Goal: Task Accomplishment & Management: Manage account settings

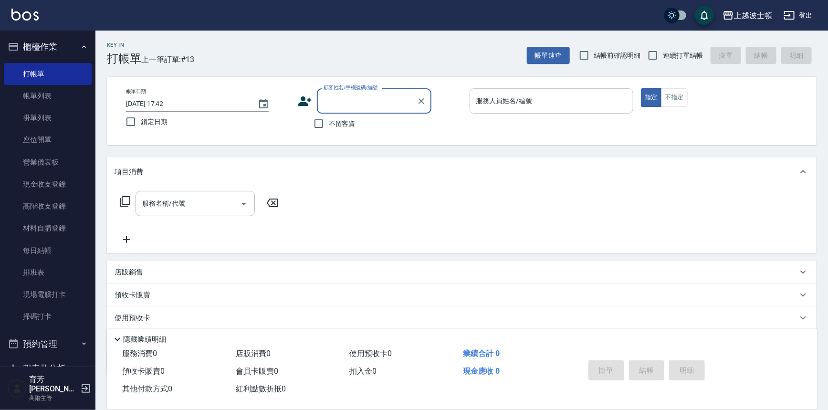
click at [500, 99] on input "服務人員姓名/編號" at bounding box center [552, 101] width 156 height 17
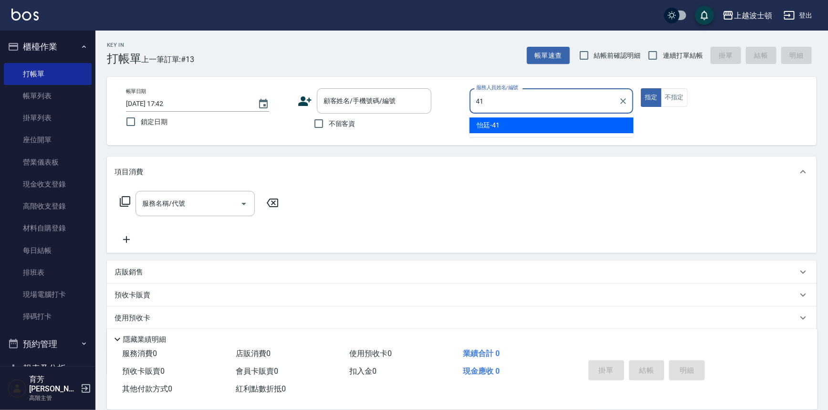
type input "怡廷-41"
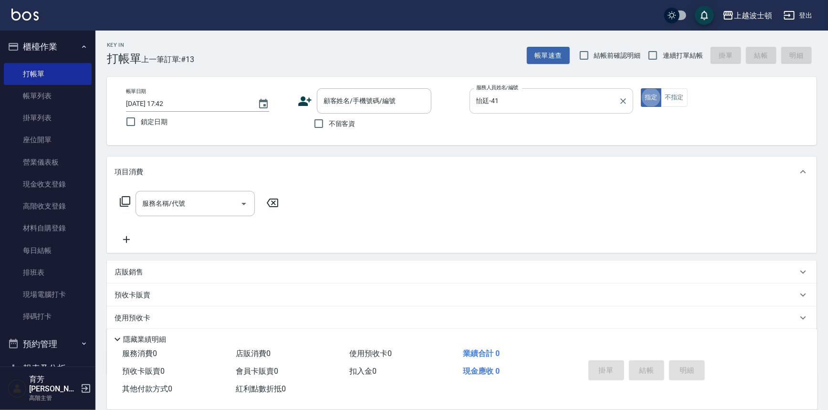
type button "true"
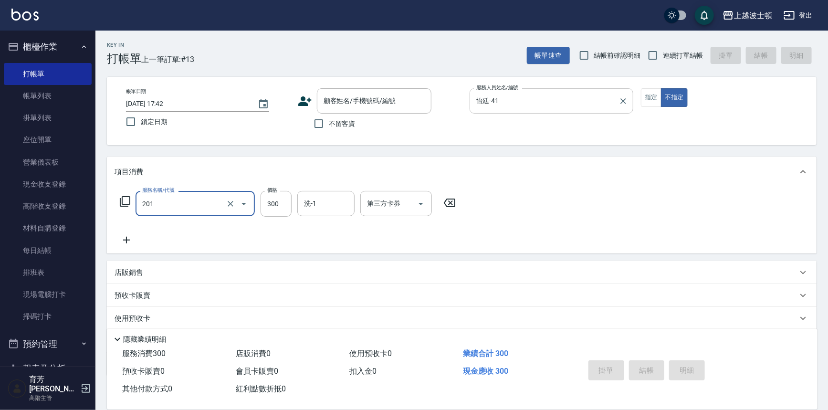
type input "洗髮(201)"
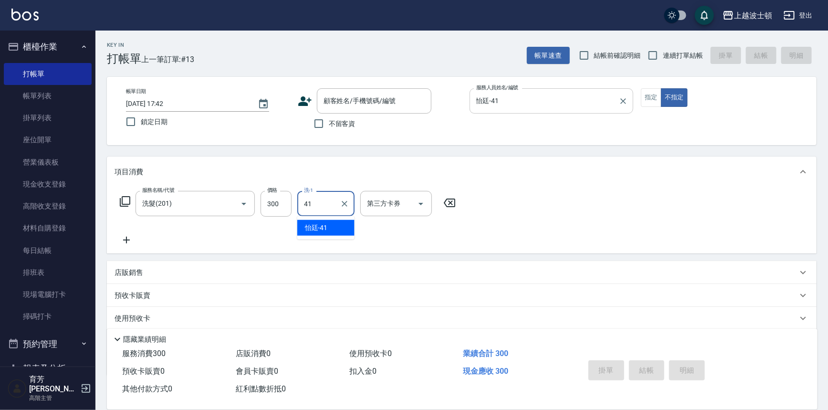
type input "怡廷-41"
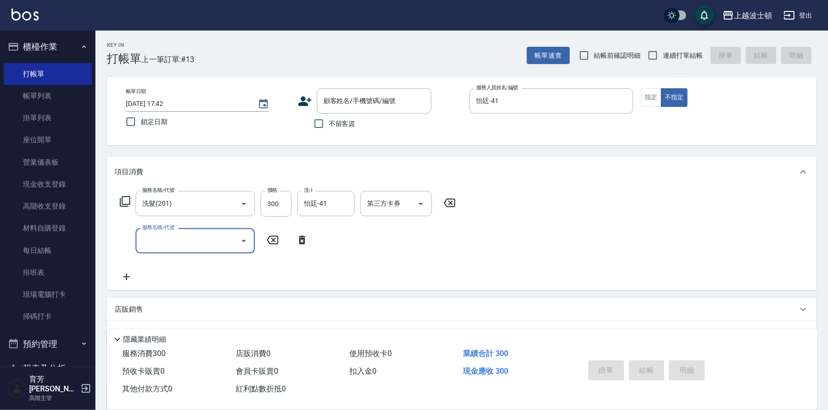
drag, startPoint x: 329, startPoint y: 120, endPoint x: 343, endPoint y: 131, distance: 17.7
click at [329, 120] on span "不留客資" at bounding box center [342, 124] width 27 height 10
click at [329, 120] on input "不留客資" at bounding box center [319, 124] width 20 height 20
checkbox input "true"
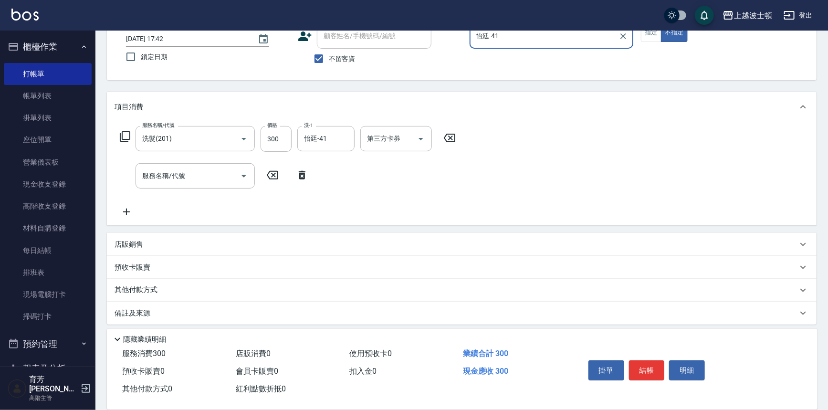
scroll to position [69, 0]
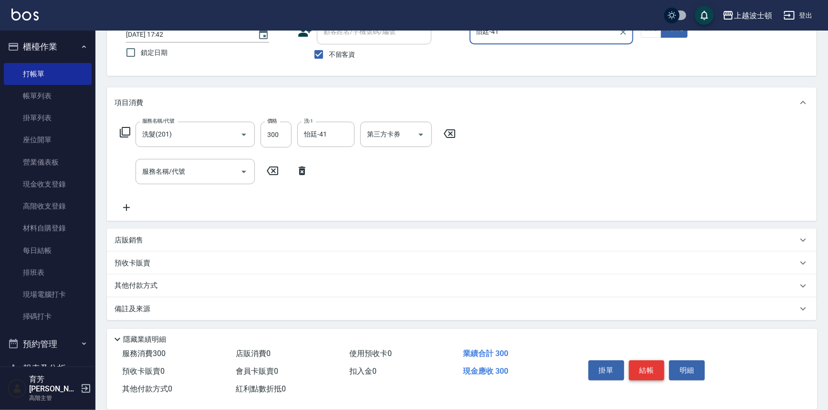
click at [644, 371] on button "結帳" at bounding box center [647, 370] width 36 height 20
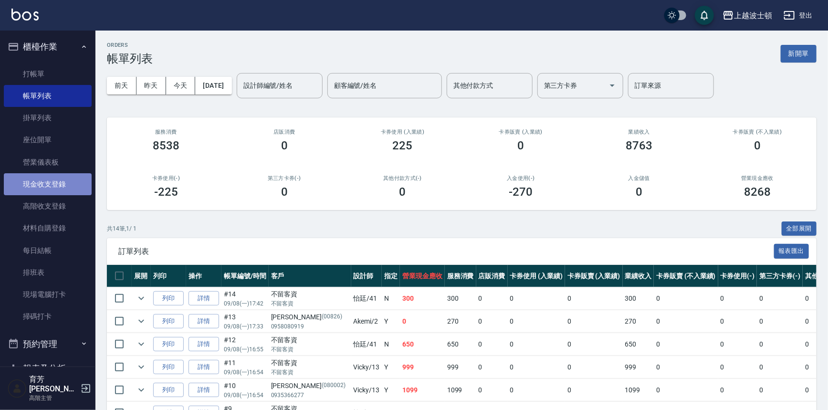
click at [55, 181] on link "現金收支登錄" at bounding box center [48, 184] width 88 height 22
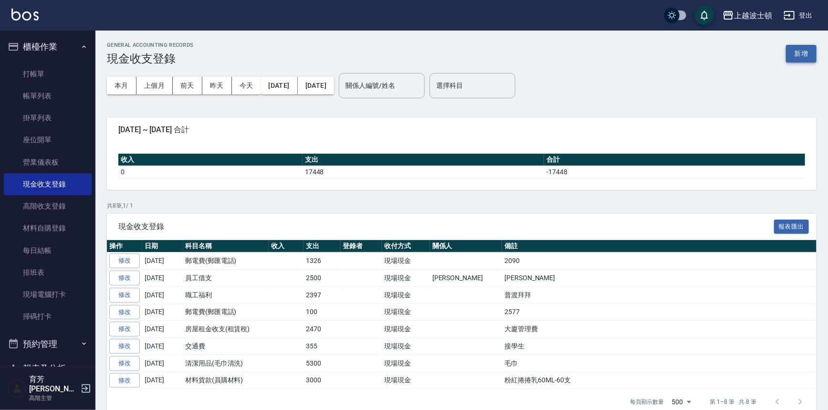
click at [804, 50] on button "新增" at bounding box center [801, 54] width 31 height 18
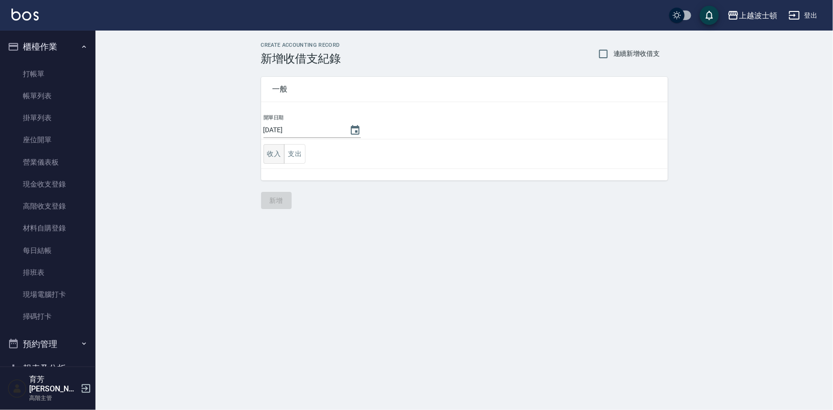
click at [273, 153] on button "收入" at bounding box center [273, 154] width 21 height 20
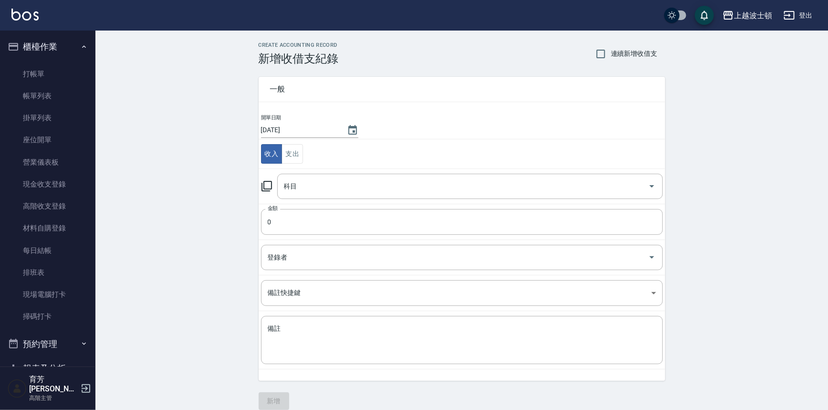
click at [298, 200] on td "科目 科目" at bounding box center [462, 185] width 407 height 35
click at [303, 190] on input "科目" at bounding box center [463, 186] width 363 height 17
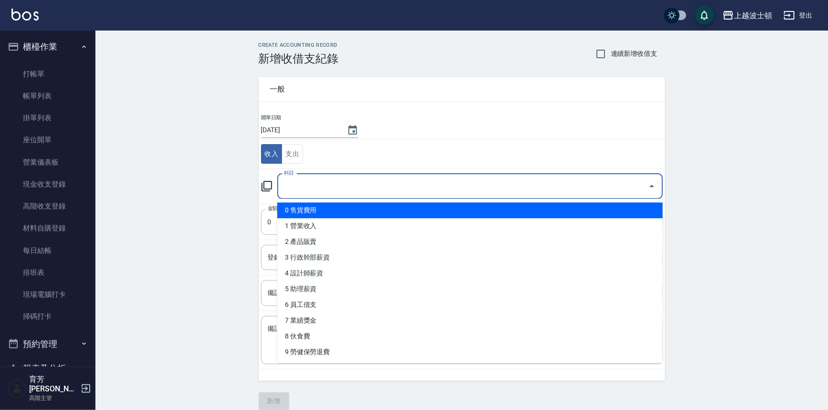
drag, startPoint x: 658, startPoint y: 213, endPoint x: 660, endPoint y: 229, distance: 16.0
click at [660, 229] on ul "0 售貨費用 1 營業收入 2 產品販賣 3 行政幹部薪資 4 設計師薪資 5 助理薪資 6 員工借支 7 業績獎金 8 伙食費 9 勞健保勞退費 10 房屋…" at bounding box center [470, 281] width 386 height 164
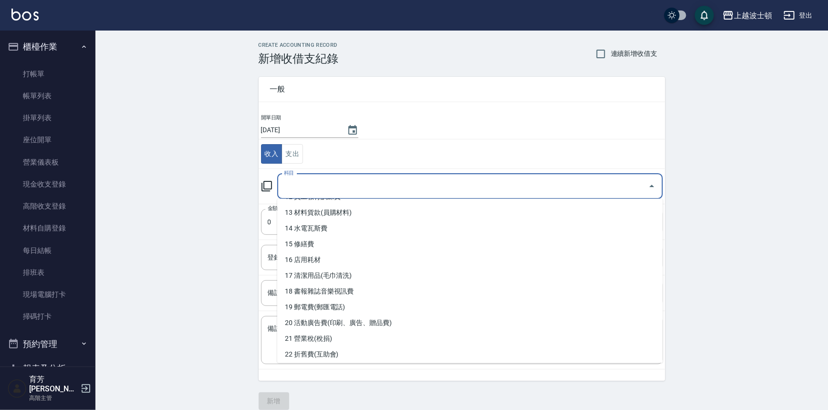
scroll to position [148, 0]
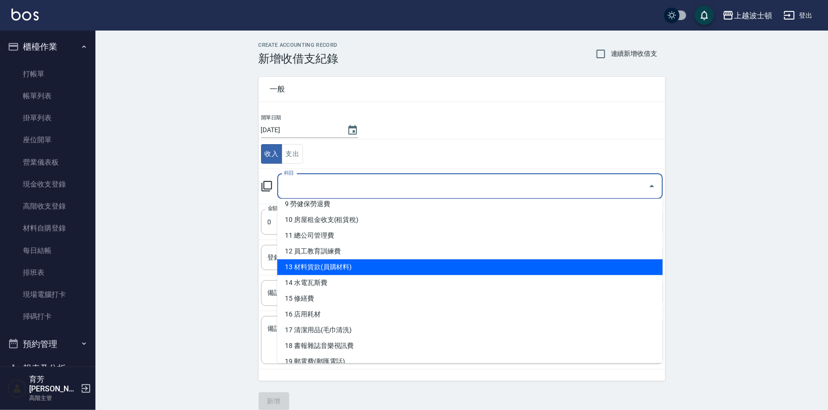
click at [381, 272] on li "13 材料貨款(員購材料)" at bounding box center [470, 267] width 386 height 16
type input "13 材料貨款(員購材料)"
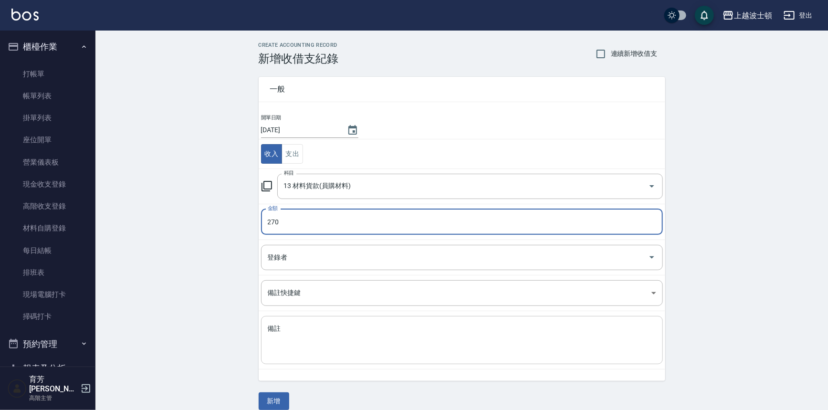
type input "270"
click at [332, 345] on textarea "備註" at bounding box center [462, 340] width 388 height 32
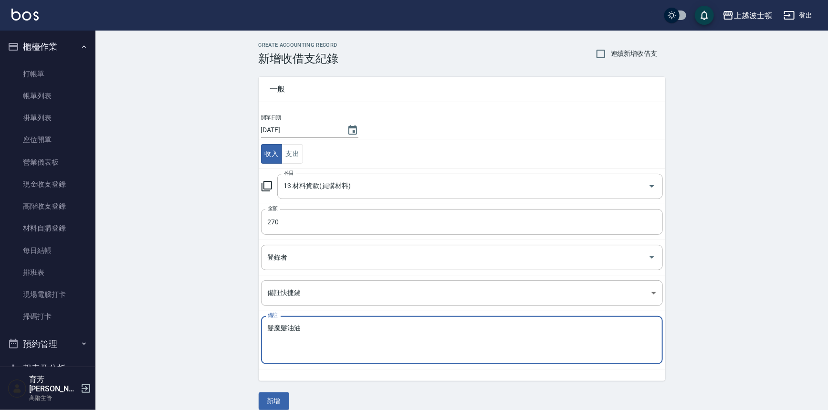
click at [275, 326] on textarea "髮魔髮油油" at bounding box center [462, 340] width 388 height 32
click at [309, 324] on textarea "髮魔髮油油" at bounding box center [462, 340] width 388 height 32
click at [282, 324] on textarea "髮魔髮油" at bounding box center [462, 340] width 388 height 32
click at [283, 345] on textarea "髮膜髮油" at bounding box center [462, 340] width 388 height 32
type textarea "髮膜髮油"
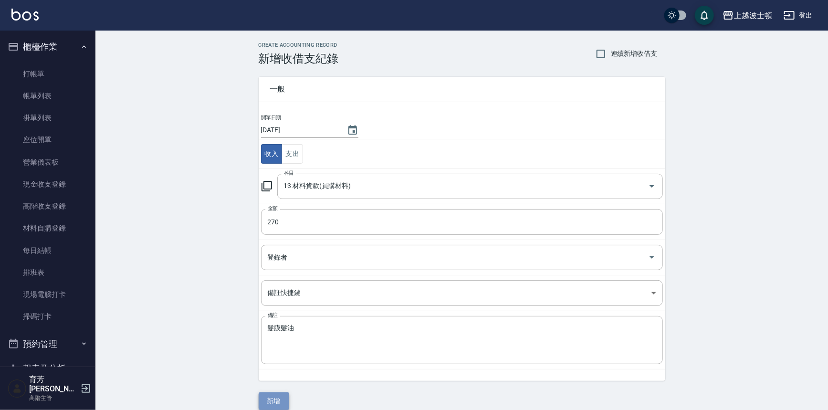
click at [279, 395] on button "新增" at bounding box center [274, 401] width 31 height 18
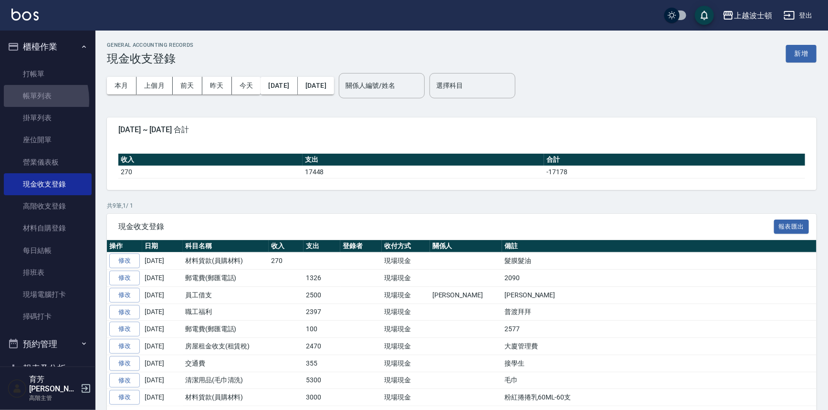
drag, startPoint x: 20, startPoint y: 100, endPoint x: 832, endPoint y: 155, distance: 814.5
click at [20, 100] on link "帳單列表" at bounding box center [48, 96] width 88 height 22
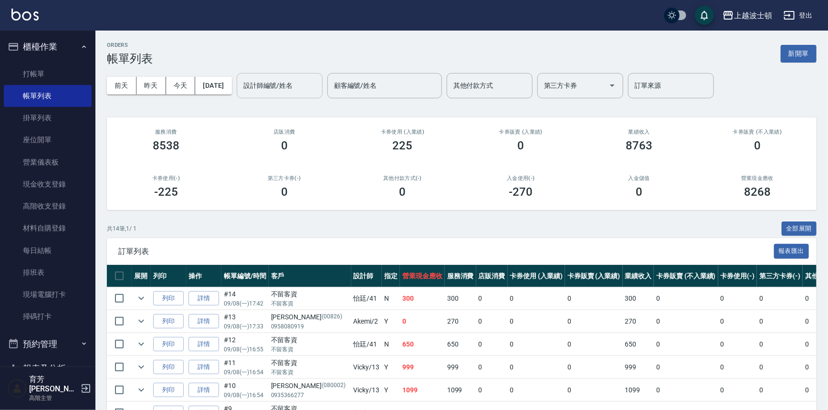
click at [308, 87] on input "設計師編號/姓名" at bounding box center [279, 85] width 77 height 17
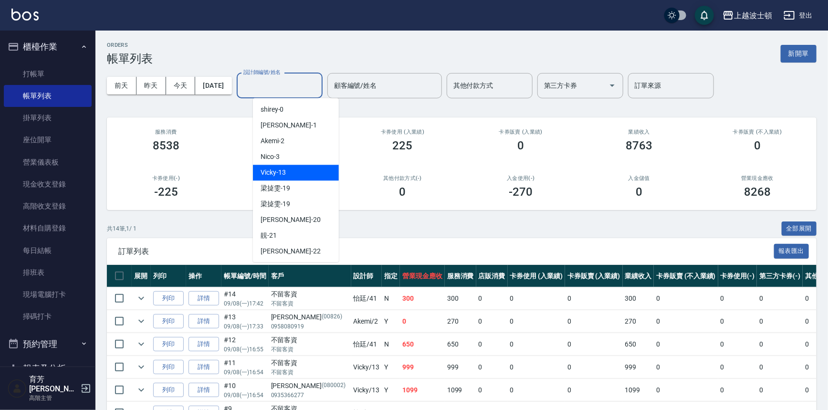
click at [293, 177] on div "Vicky -13" at bounding box center [296, 173] width 86 height 16
type input "Vicky-13"
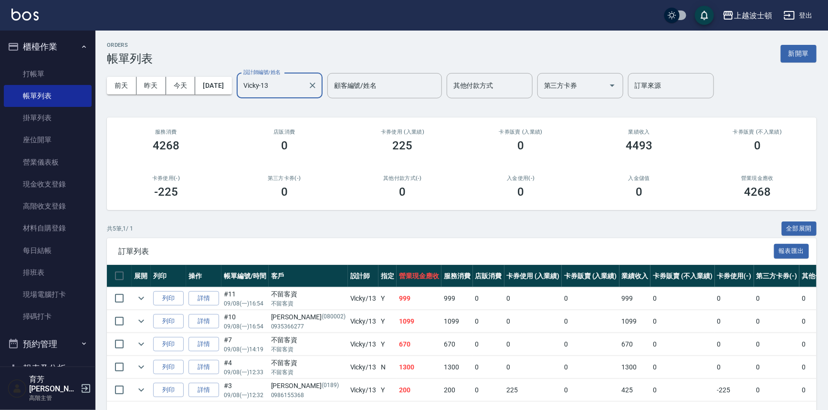
scroll to position [34, 0]
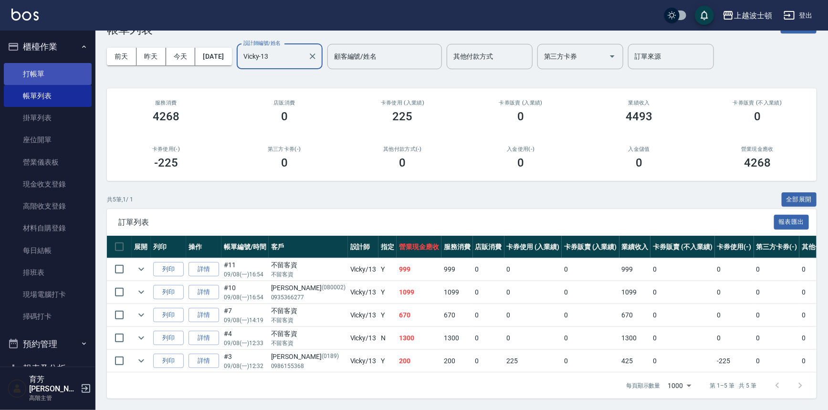
click at [42, 72] on link "打帳單" at bounding box center [48, 74] width 88 height 22
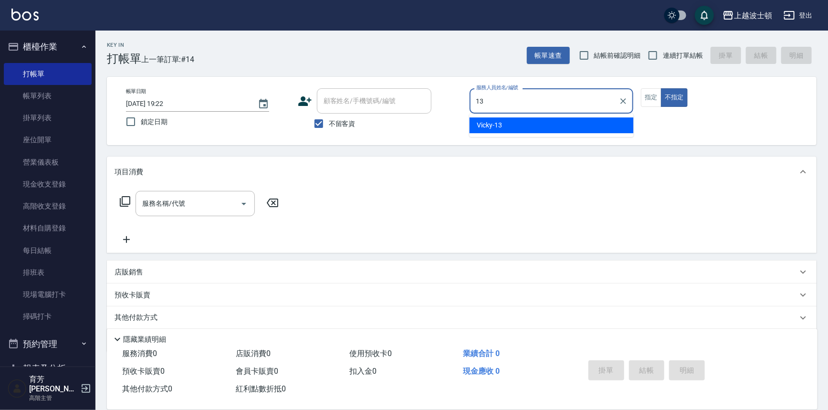
type input "Vicky-13"
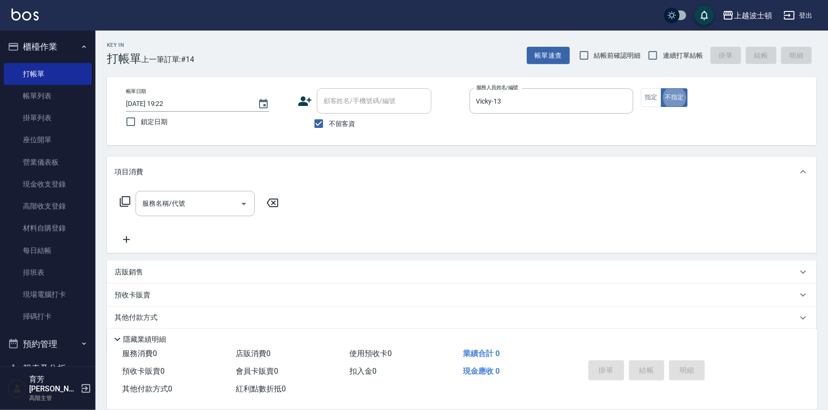
type button "false"
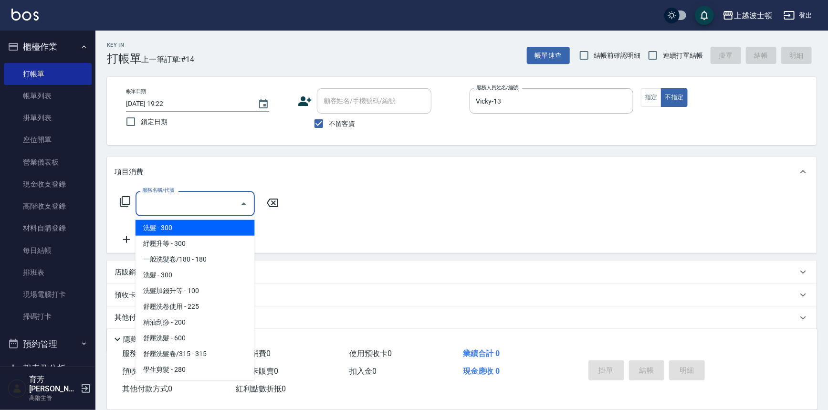
click at [189, 199] on input "服務名稱/代號" at bounding box center [188, 203] width 96 height 17
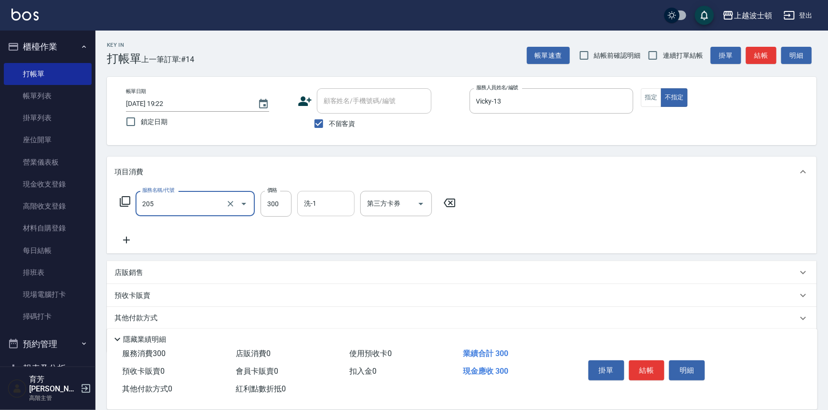
type input "洗髮(205)"
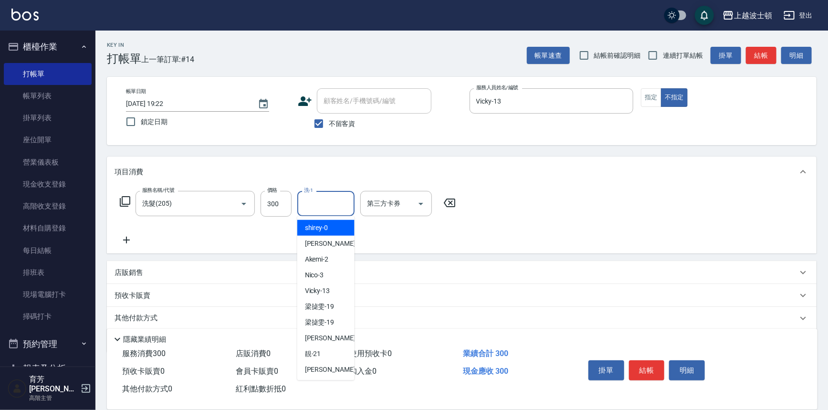
click at [322, 199] on input "洗-1" at bounding box center [326, 203] width 49 height 17
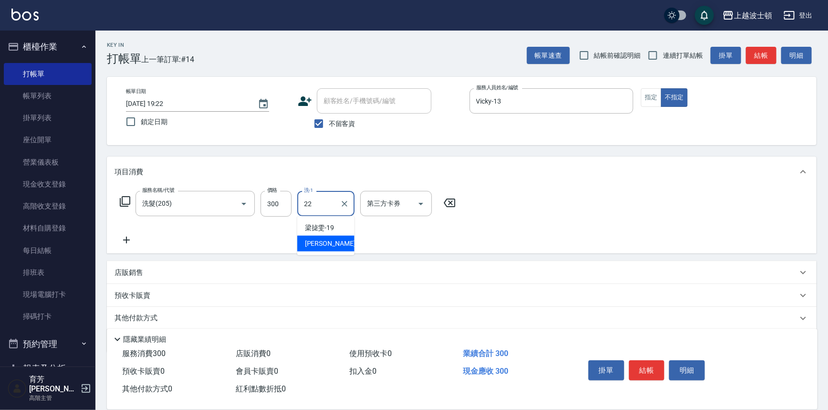
type input "[PERSON_NAME]-22"
click at [126, 237] on icon at bounding box center [126, 240] width 7 height 7
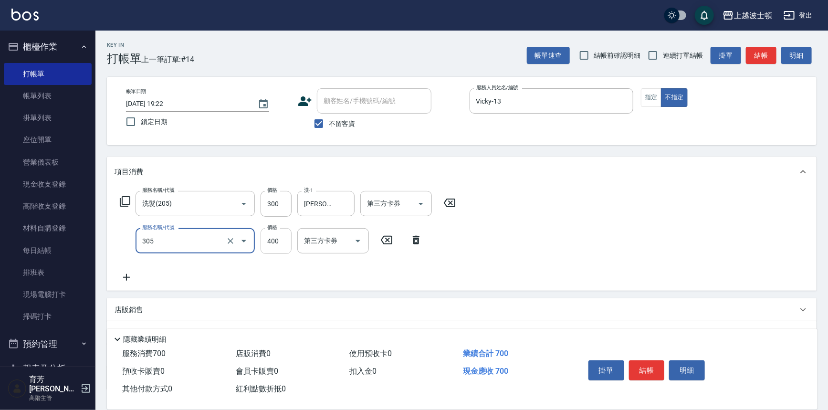
type input "剪髮(305)"
click at [271, 245] on input "400" at bounding box center [276, 241] width 31 height 26
type input "350"
click at [126, 277] on icon at bounding box center [126, 277] width 7 height 7
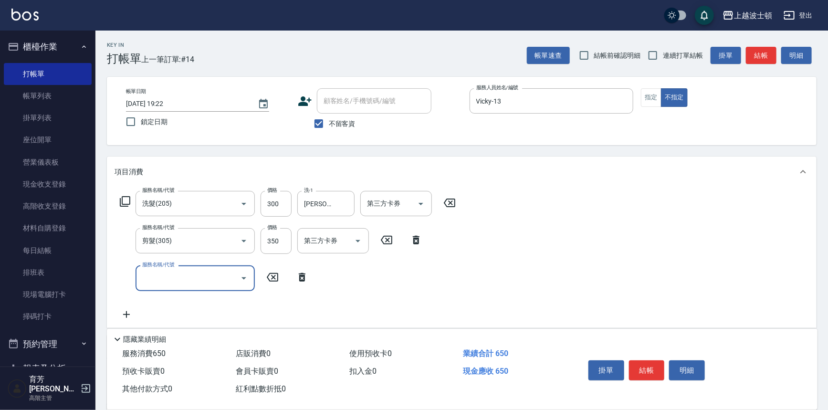
scroll to position [106, 0]
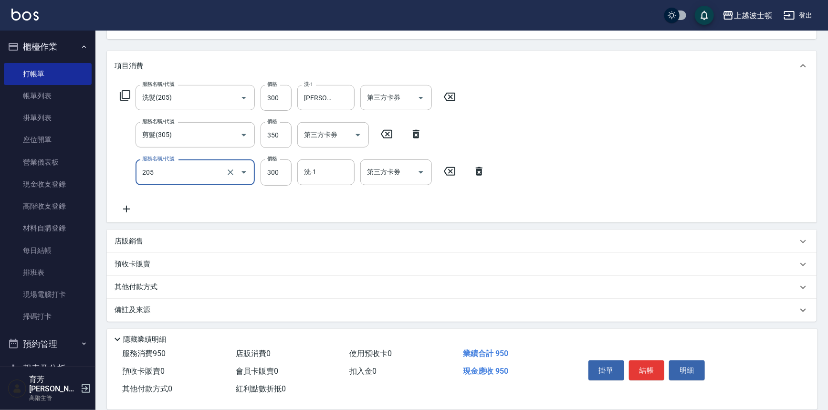
type input "洗髮(205)"
click at [128, 214] on div "服務名稱/代號 洗髮(205) 服務名稱/代號 價格 300 價格 洗-1 雅如-22 洗-1 第三方卡券 第三方卡券 服務名稱/代號 剪髮(305) 服務名…" at bounding box center [462, 151] width 710 height 141
click at [128, 209] on icon at bounding box center [127, 208] width 24 height 11
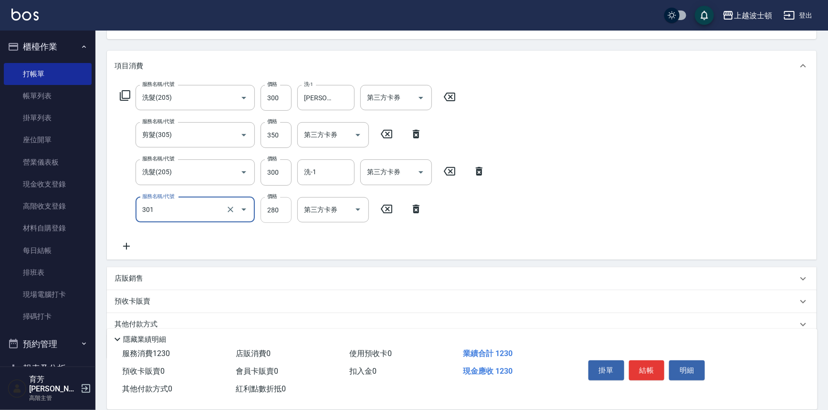
type input "學生剪髮(301)"
click at [268, 208] on input "280" at bounding box center [276, 210] width 31 height 26
type input "100"
click at [314, 174] on input "洗-1" at bounding box center [326, 172] width 49 height 17
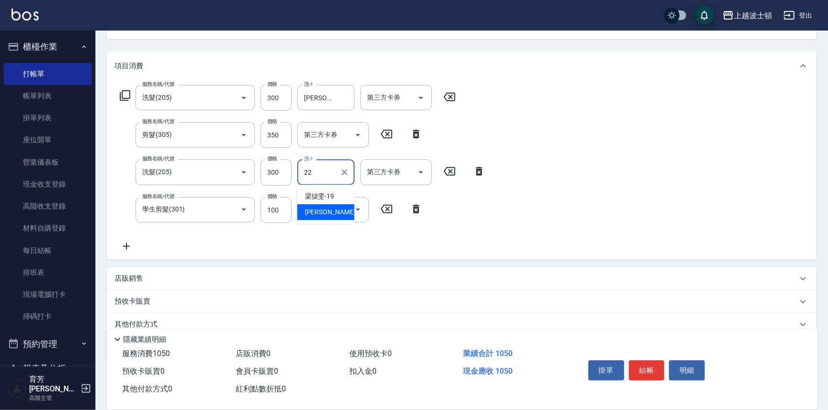
type input "[PERSON_NAME]-22"
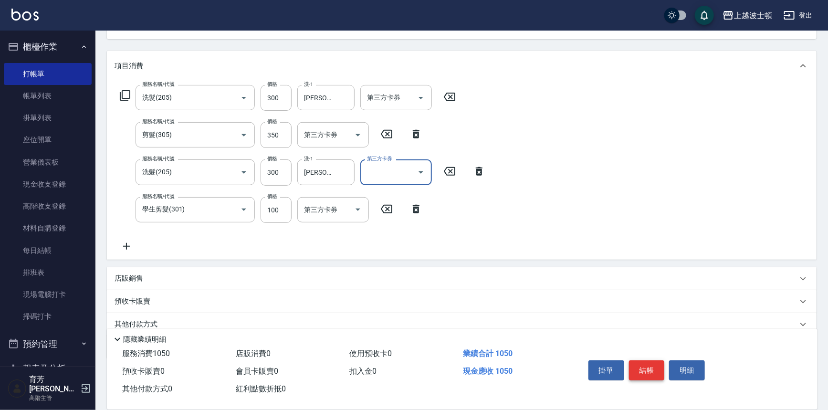
click at [634, 372] on button "結帳" at bounding box center [647, 370] width 36 height 20
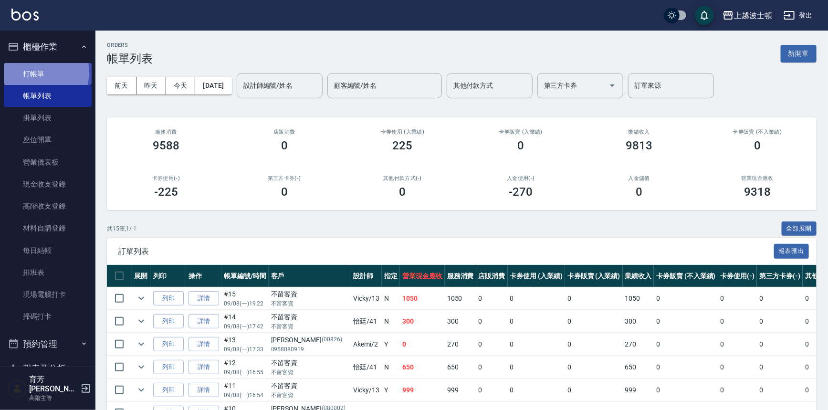
click at [42, 72] on link "打帳單" at bounding box center [48, 74] width 88 height 22
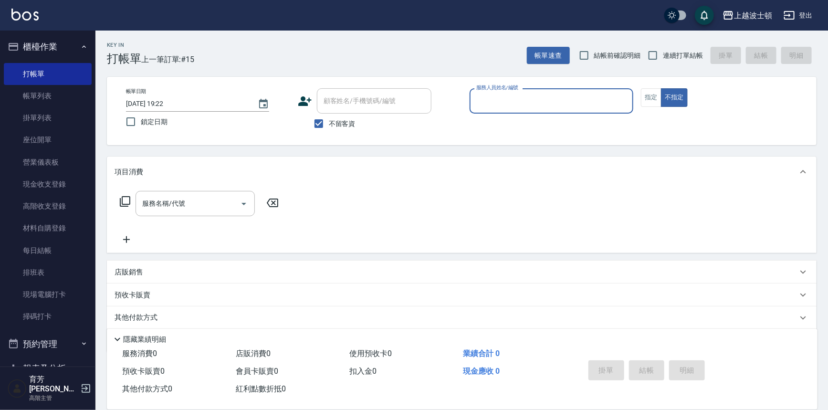
click at [339, 123] on span "不留客資" at bounding box center [342, 124] width 27 height 10
click at [329, 123] on input "不留客資" at bounding box center [319, 124] width 20 height 20
checkbox input "false"
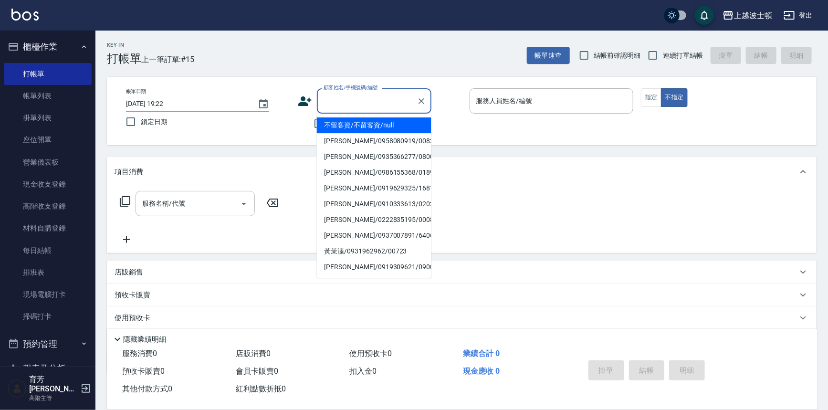
click at [342, 105] on input "顧客姓名/手機號碼/編號" at bounding box center [367, 101] width 92 height 17
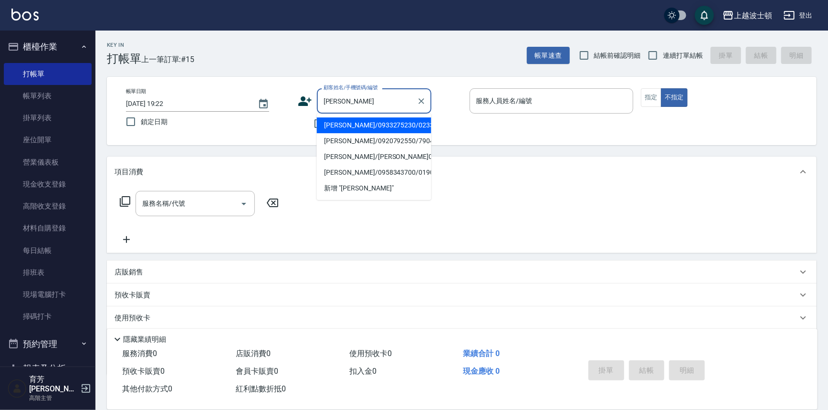
click at [343, 123] on li "[PERSON_NAME]/0933275230/023369" at bounding box center [374, 125] width 115 height 16
type input "[PERSON_NAME]/0933275230/023369"
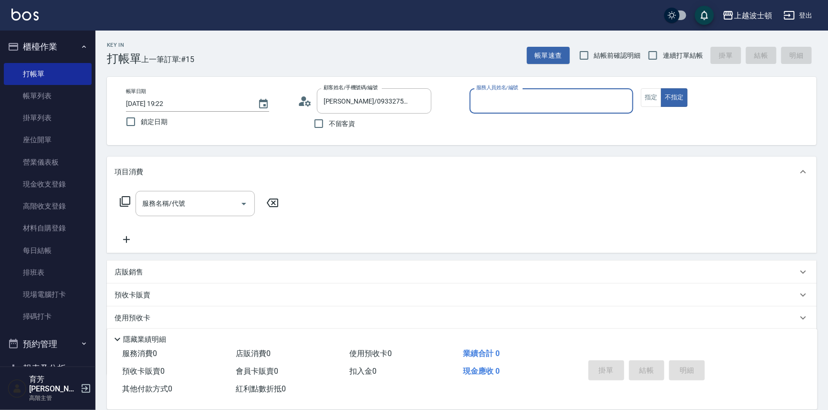
type input "Vicky-13"
click at [649, 97] on button "指定" at bounding box center [651, 97] width 21 height 19
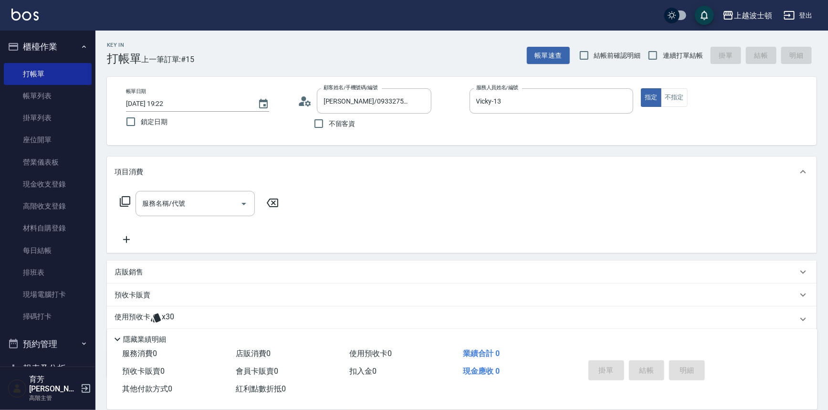
click at [145, 314] on p "使用預收卡" at bounding box center [133, 319] width 36 height 14
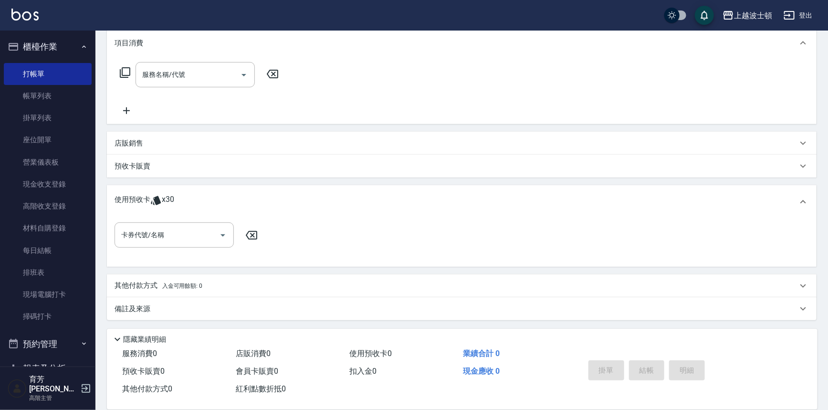
click at [177, 209] on div "使用預收卡 x30" at bounding box center [462, 201] width 710 height 33
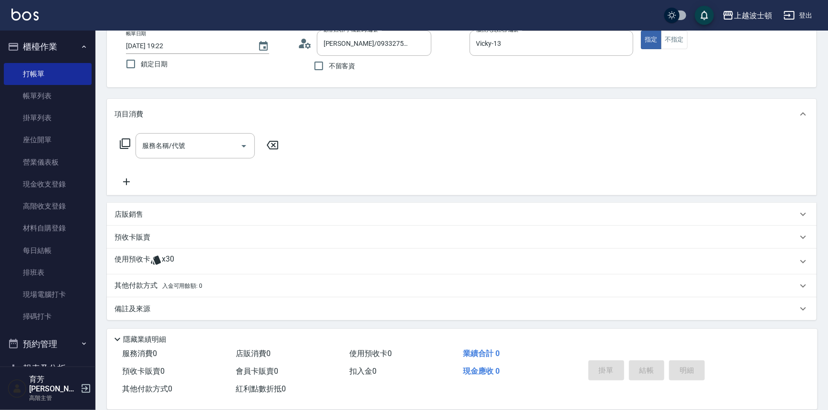
scroll to position [57, 0]
click at [138, 260] on p "使用預收卡" at bounding box center [133, 262] width 36 height 14
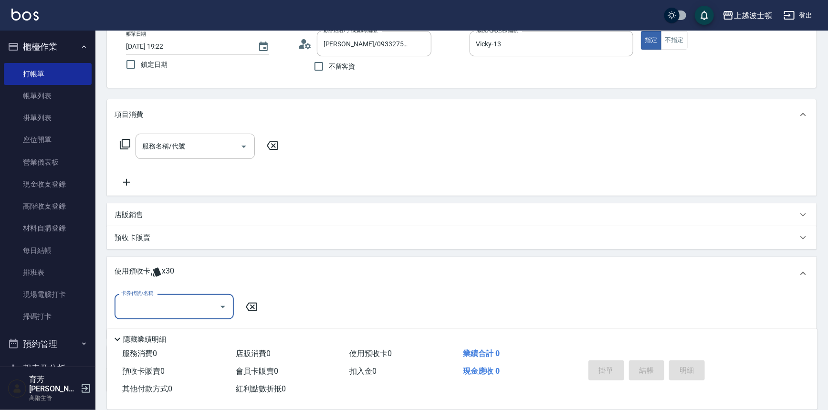
scroll to position [0, 0]
click at [144, 296] on div "卡券代號/名稱" at bounding box center [174, 306] width 119 height 25
click at [172, 333] on div "洗髮卷 剩餘10張" at bounding box center [174, 331] width 119 height 16
type input "洗髮卷"
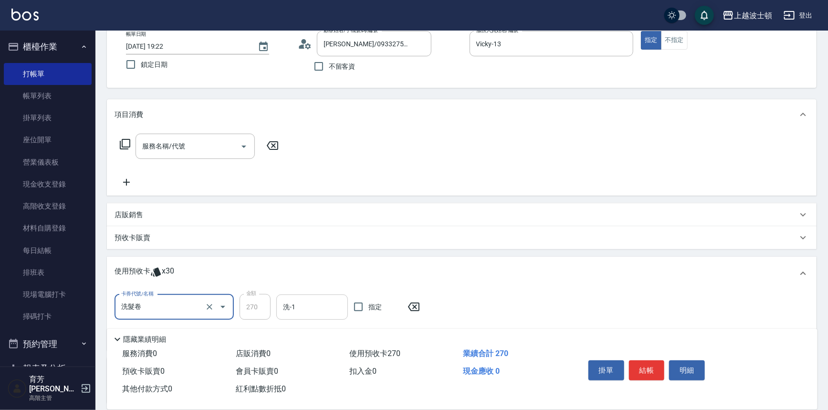
click at [303, 316] on div "洗-1" at bounding box center [312, 306] width 72 height 25
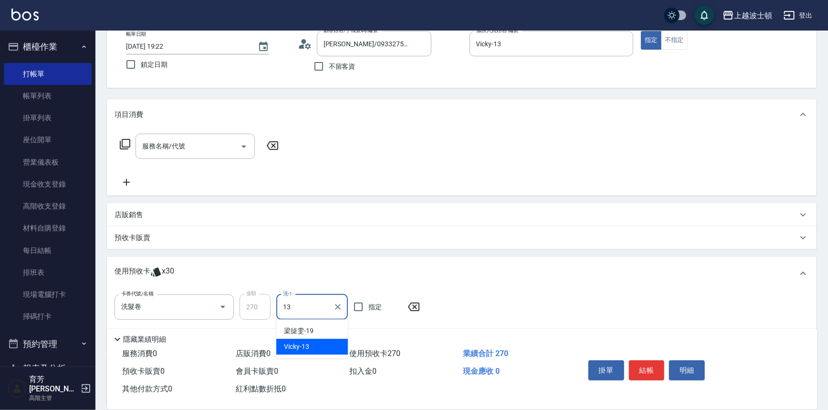
type input "Vicky-13"
click at [631, 364] on button "結帳" at bounding box center [647, 370] width 36 height 20
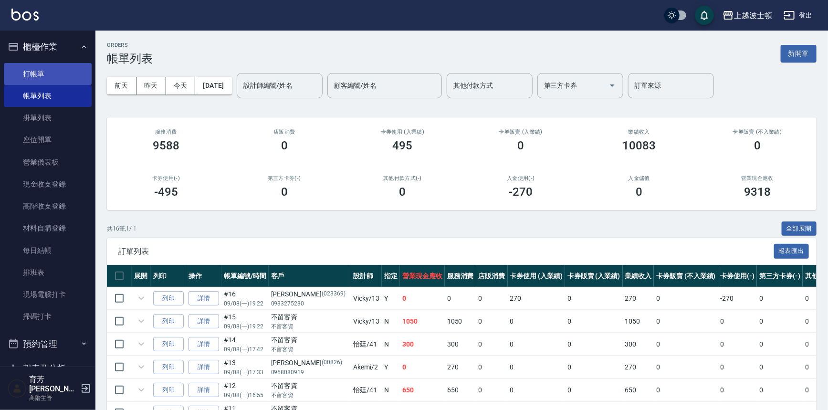
click at [29, 75] on link "打帳單" at bounding box center [48, 74] width 88 height 22
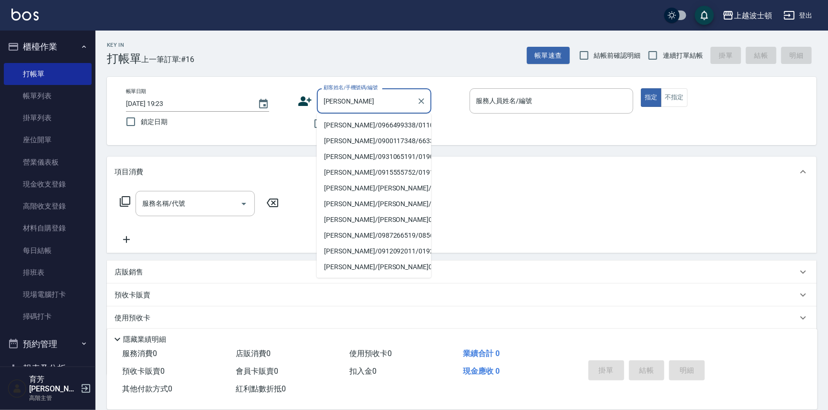
click at [344, 124] on li "[PERSON_NAME]/0966499338/0110319" at bounding box center [374, 125] width 115 height 16
type input "[PERSON_NAME]/0966499338/0110319"
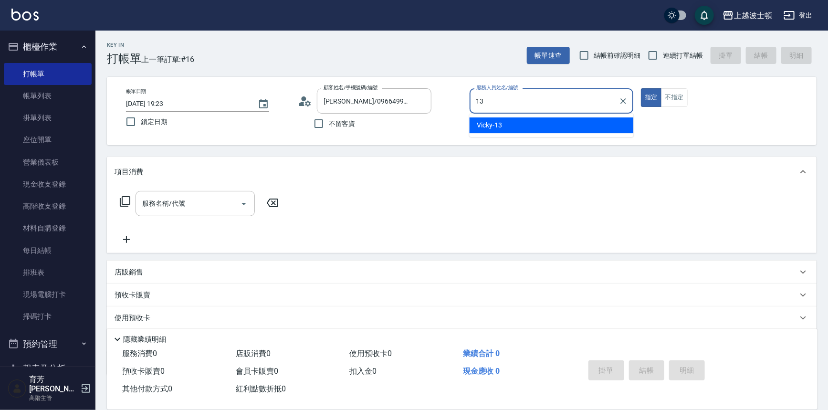
type input "Vicky-13"
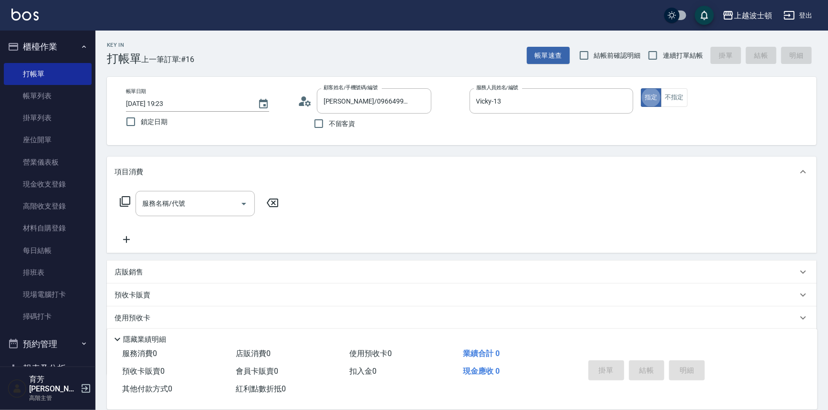
type button "true"
click at [215, 209] on input "服務名稱/代號" at bounding box center [188, 203] width 96 height 17
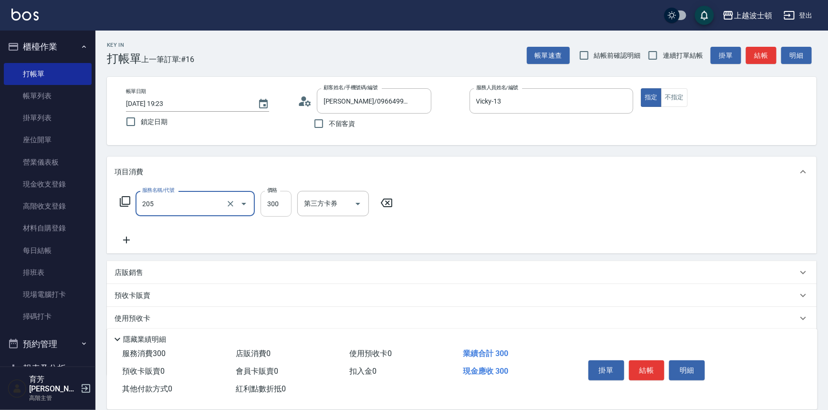
type input "洗髮(205)"
click at [272, 205] on input "300" at bounding box center [276, 204] width 31 height 26
type input "270"
click at [312, 207] on input "洗-1" at bounding box center [326, 203] width 49 height 17
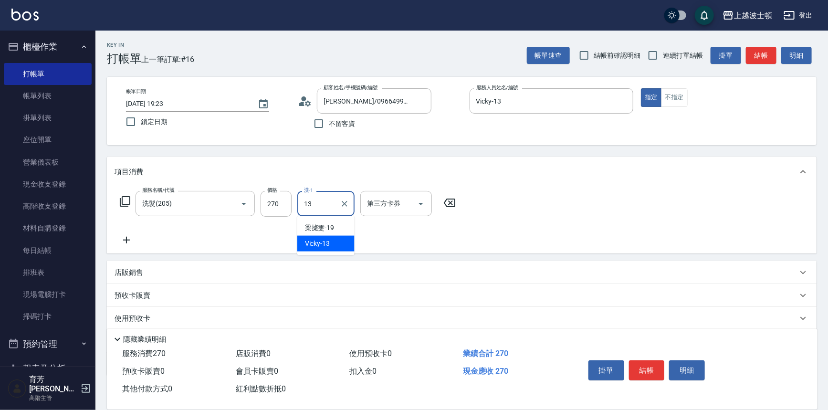
type input "Vicky-13"
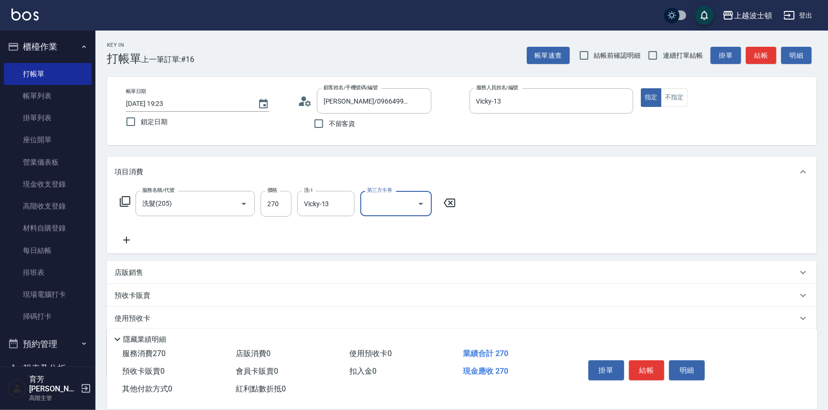
scroll to position [55, 0]
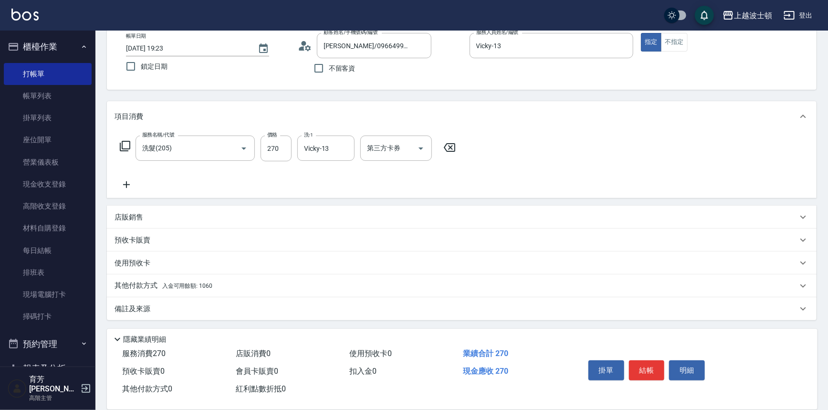
click at [150, 277] on div "其他付款方式 入金可用餘額: 1060" at bounding box center [462, 285] width 710 height 23
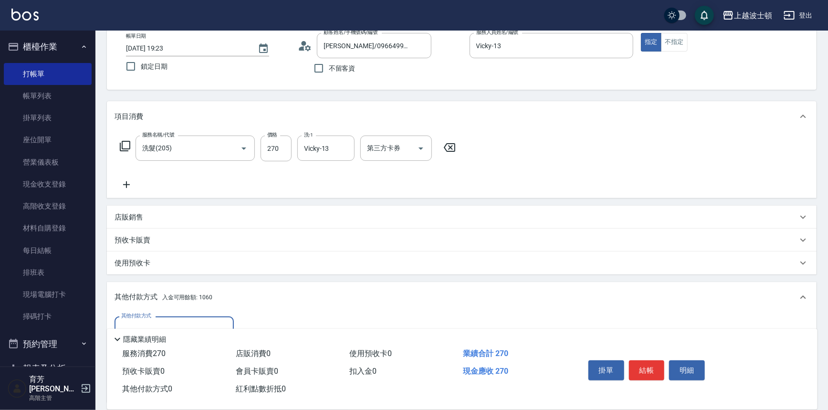
scroll to position [167, 0]
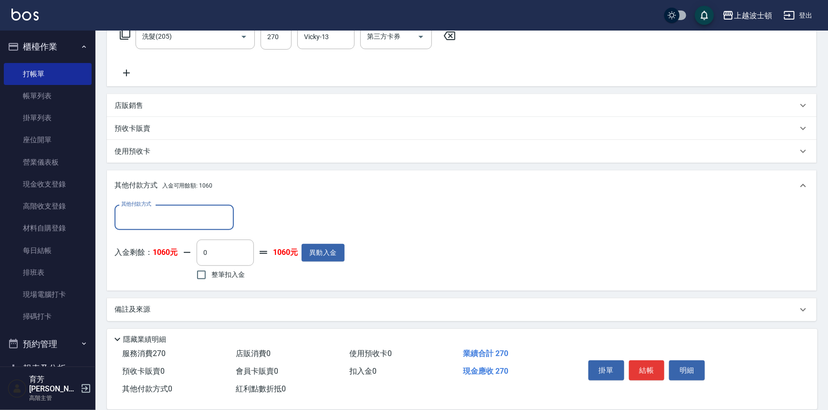
click at [238, 267] on label "整筆扣入金" at bounding box center [217, 275] width 53 height 20
click at [211, 267] on input "整筆扣入金" at bounding box center [201, 275] width 20 height 20
checkbox input "true"
type input "270"
click at [657, 372] on button "結帳" at bounding box center [647, 370] width 36 height 20
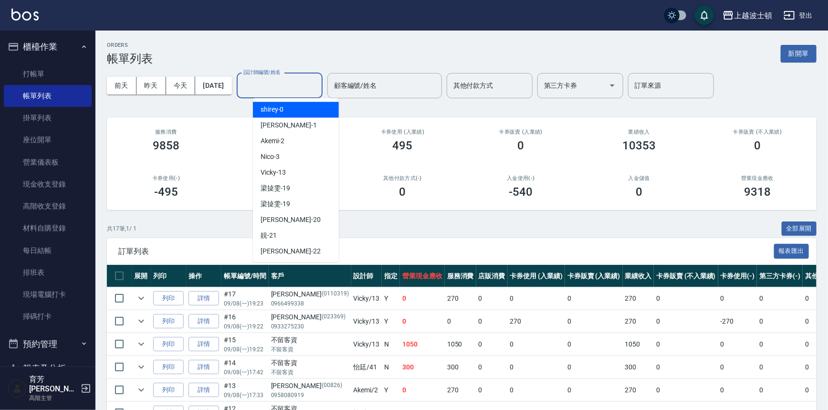
click at [318, 91] on input "設計師編號/姓名" at bounding box center [279, 85] width 77 height 17
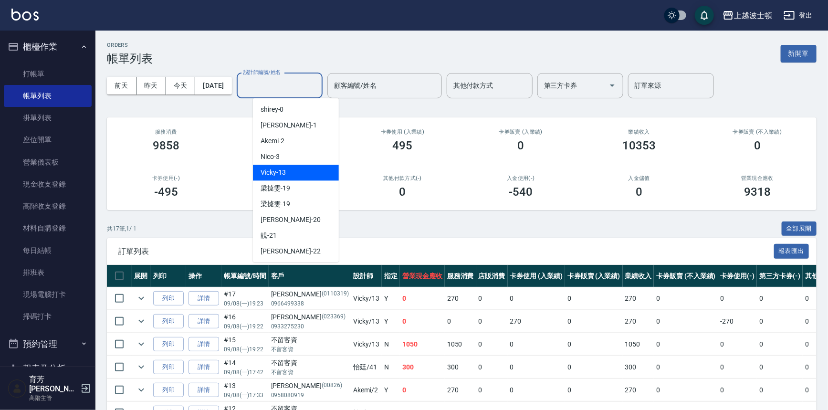
click at [310, 168] on div "Vicky -13" at bounding box center [296, 173] width 86 height 16
type input "Vicky-13"
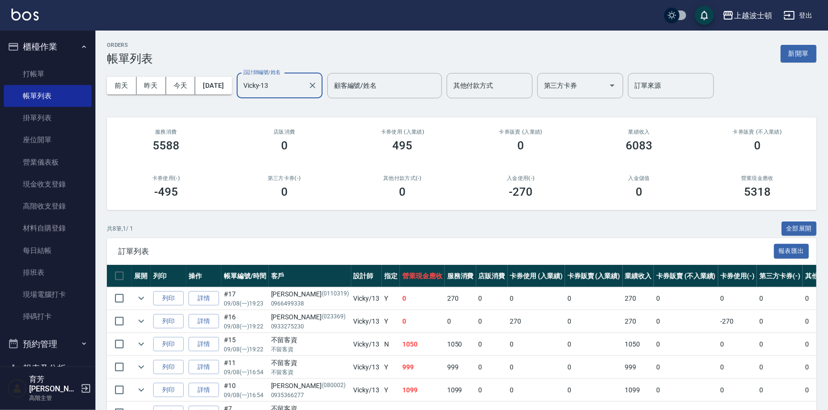
scroll to position [103, 0]
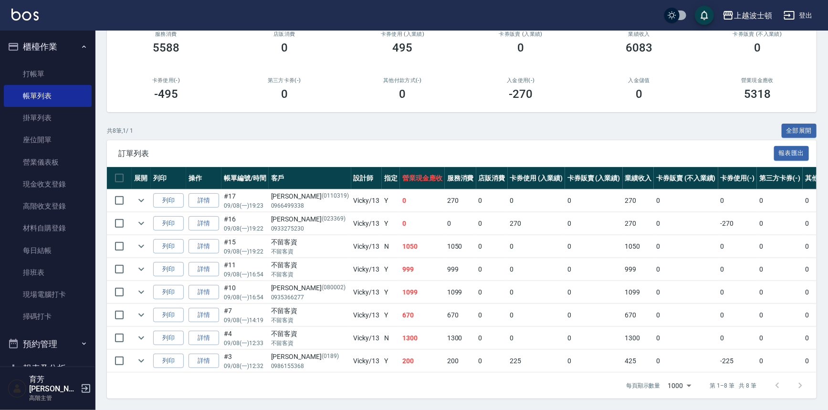
click at [53, 54] on button "櫃檯作業" at bounding box center [48, 46] width 88 height 25
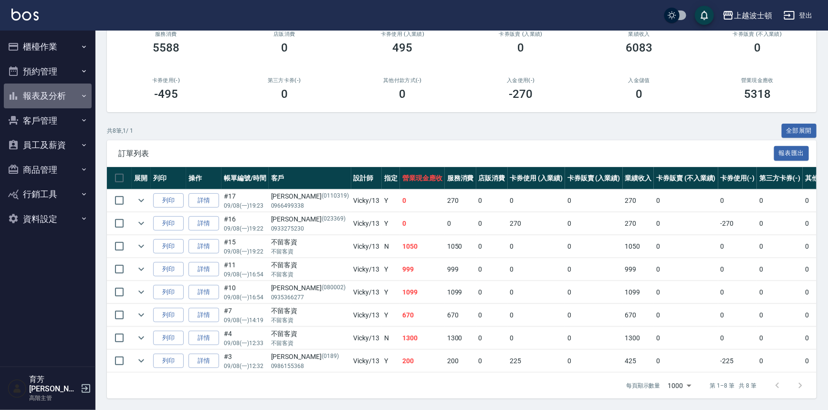
click at [57, 95] on button "報表及分析" at bounding box center [48, 96] width 88 height 25
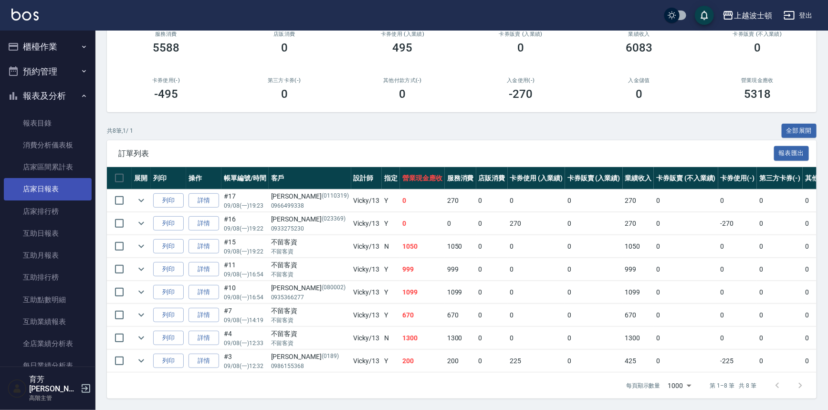
click at [43, 192] on link "店家日報表" at bounding box center [48, 189] width 88 height 22
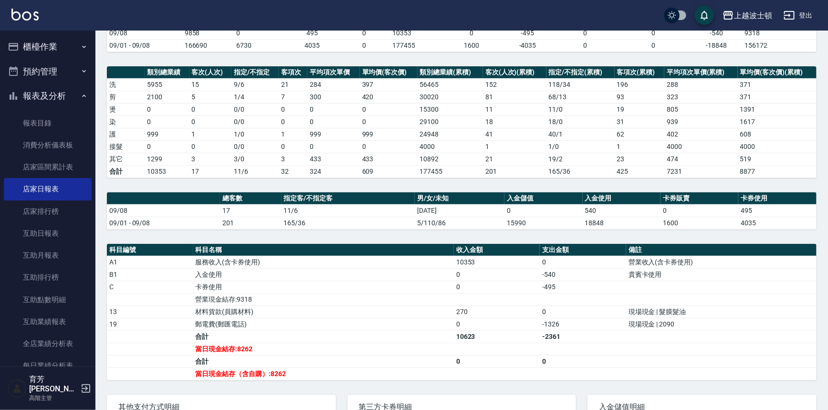
scroll to position [194, 0]
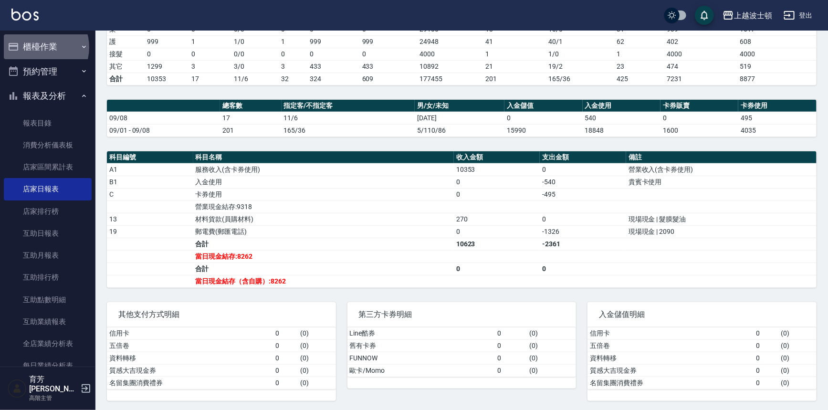
click at [39, 47] on button "櫃檯作業" at bounding box center [48, 46] width 88 height 25
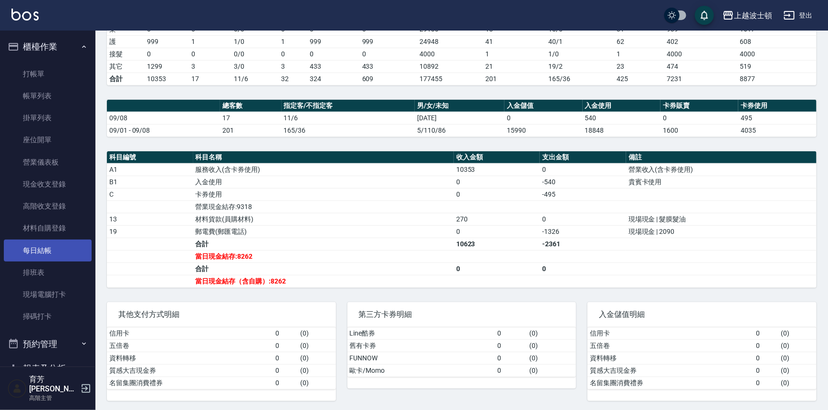
click at [45, 248] on link "每日結帳" at bounding box center [48, 251] width 88 height 22
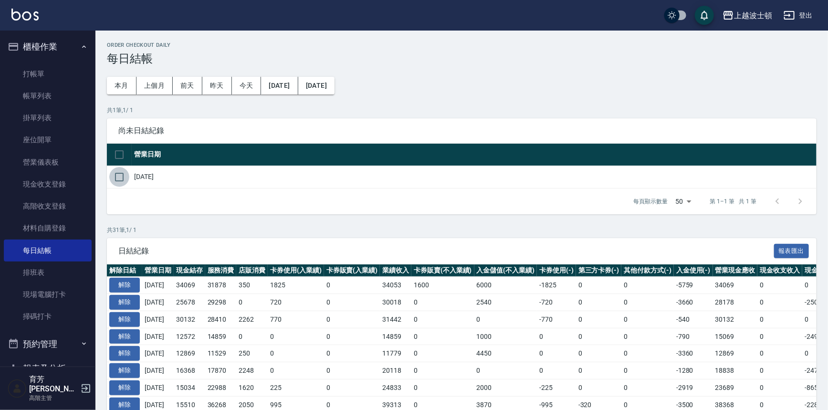
click at [115, 177] on input "checkbox" at bounding box center [119, 177] width 20 height 20
checkbox input "true"
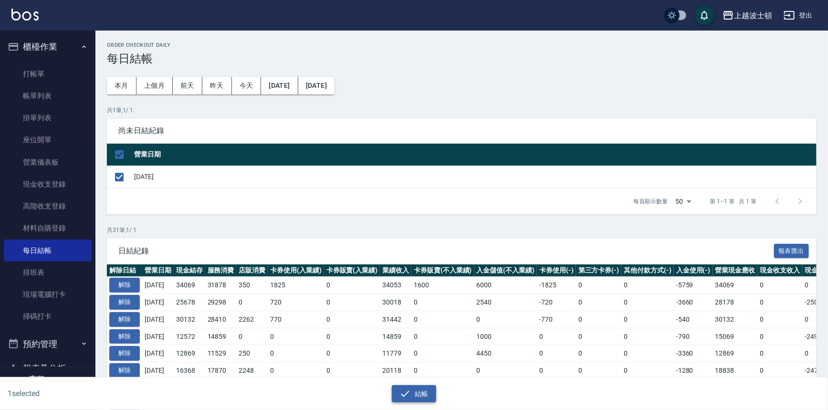
click at [405, 387] on button "結帳" at bounding box center [414, 394] width 44 height 18
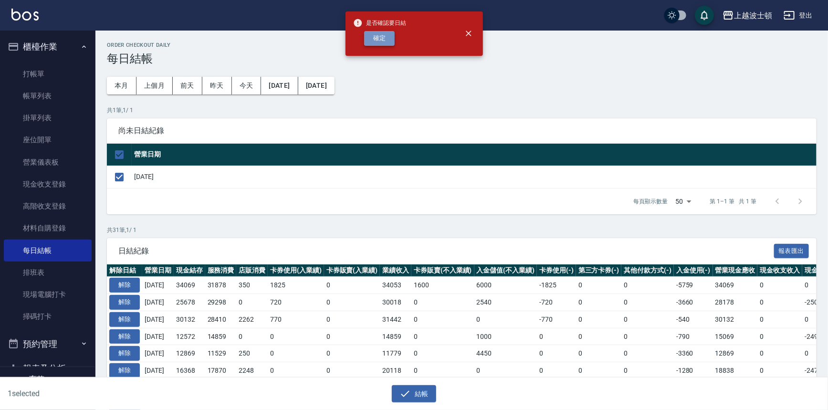
click at [384, 42] on button "確定" at bounding box center [379, 38] width 31 height 15
checkbox input "false"
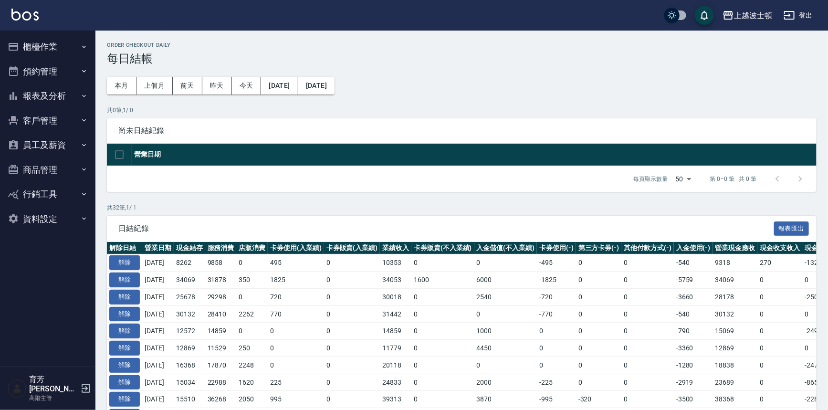
click at [72, 97] on button "報表及分析" at bounding box center [48, 96] width 88 height 25
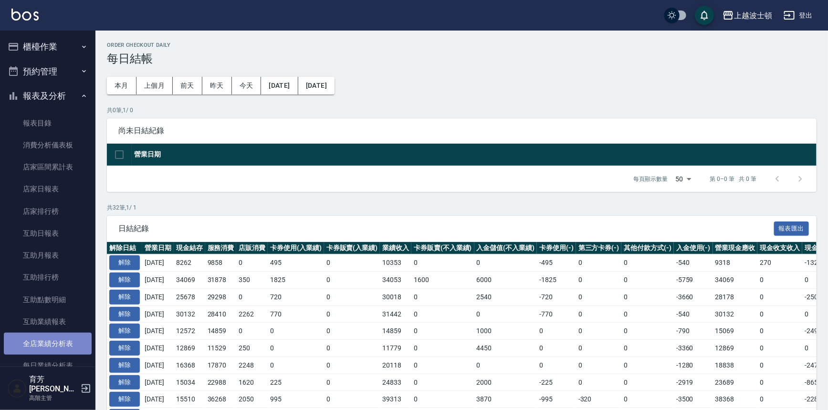
click at [61, 339] on link "全店業績分析表" at bounding box center [48, 344] width 88 height 22
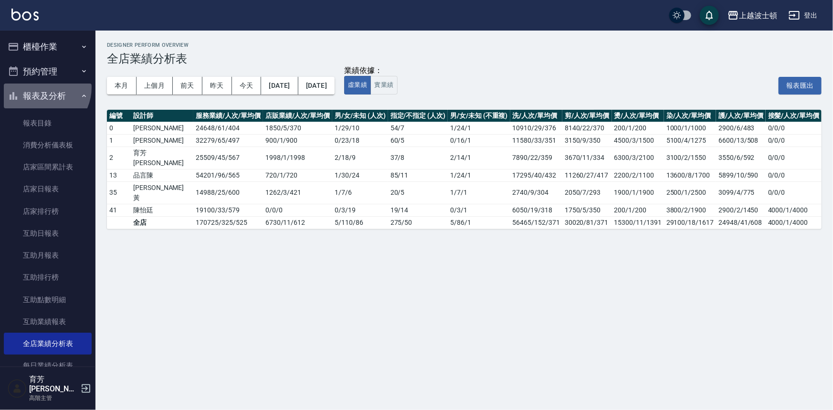
click at [39, 89] on button "報表及分析" at bounding box center [48, 96] width 88 height 25
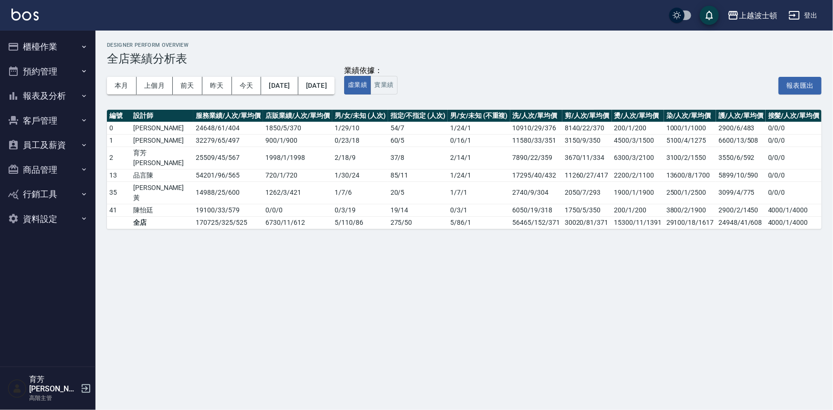
click at [50, 43] on button "櫃檯作業" at bounding box center [48, 46] width 88 height 25
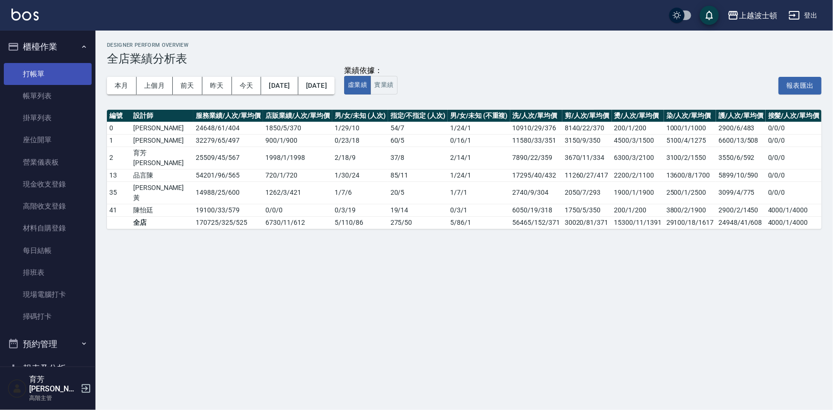
click at [39, 75] on link "打帳單" at bounding box center [48, 74] width 88 height 22
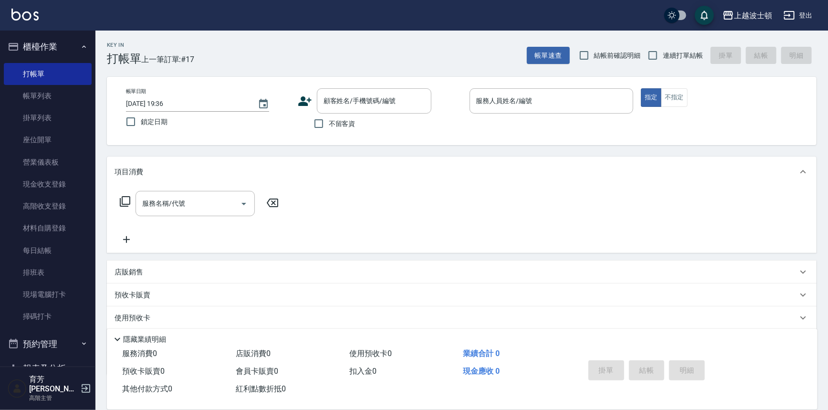
click at [53, 46] on button "櫃檯作業" at bounding box center [48, 46] width 88 height 25
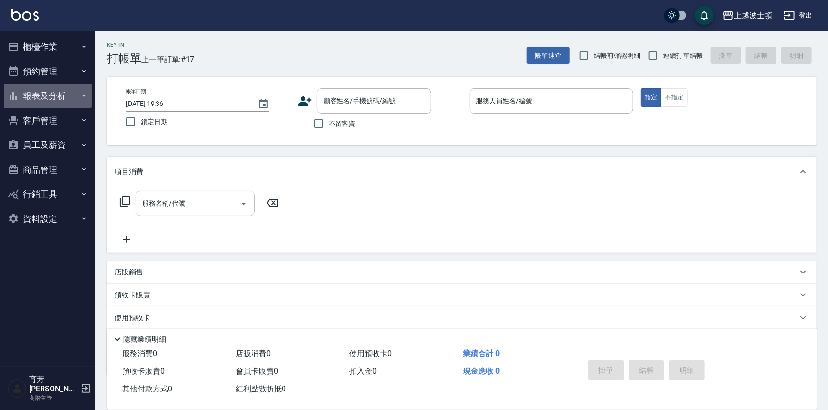
click at [48, 102] on button "報表及分析" at bounding box center [48, 96] width 88 height 25
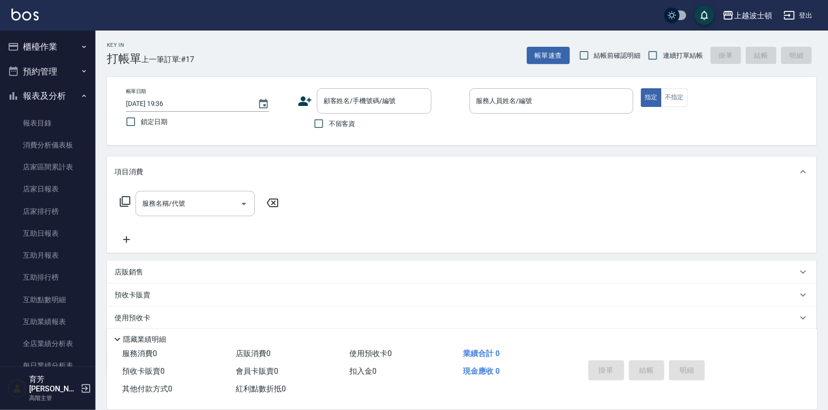
click at [62, 96] on button "報表及分析" at bounding box center [48, 96] width 88 height 25
